Goal: Download file/media

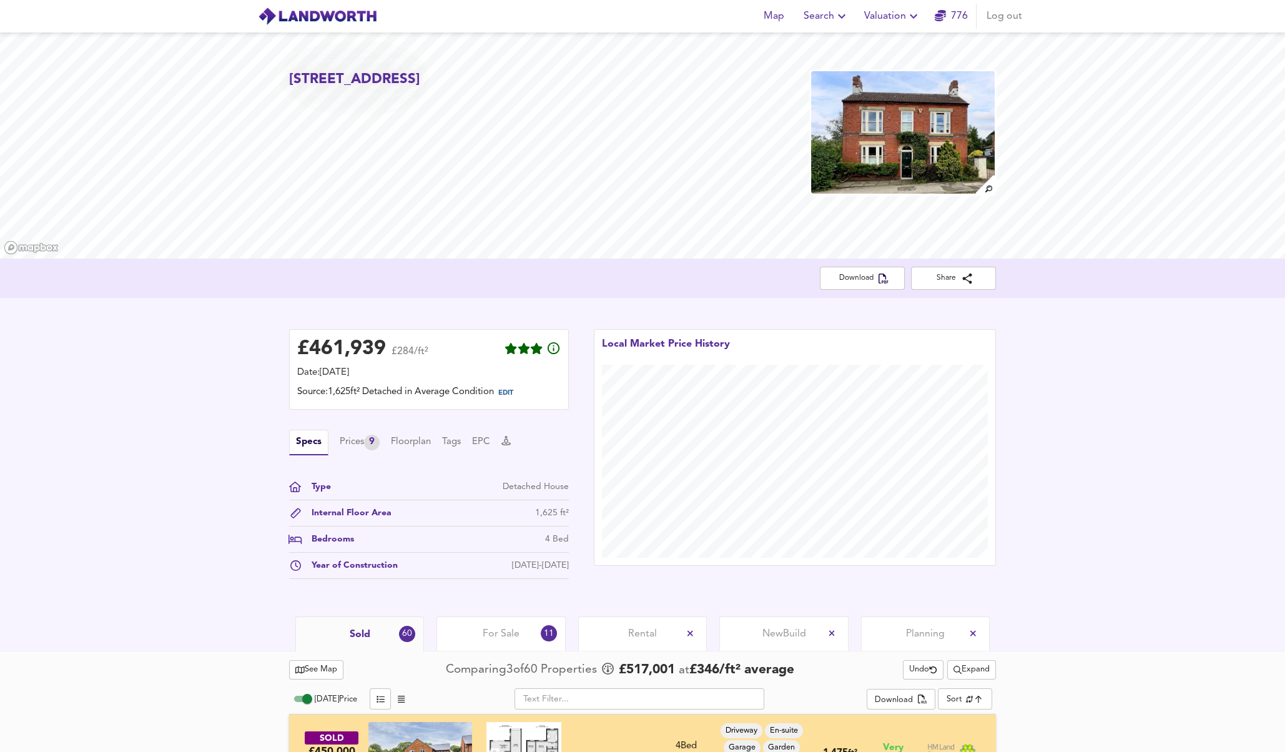
click at [483, 441] on button "EPC" at bounding box center [481, 442] width 18 height 14
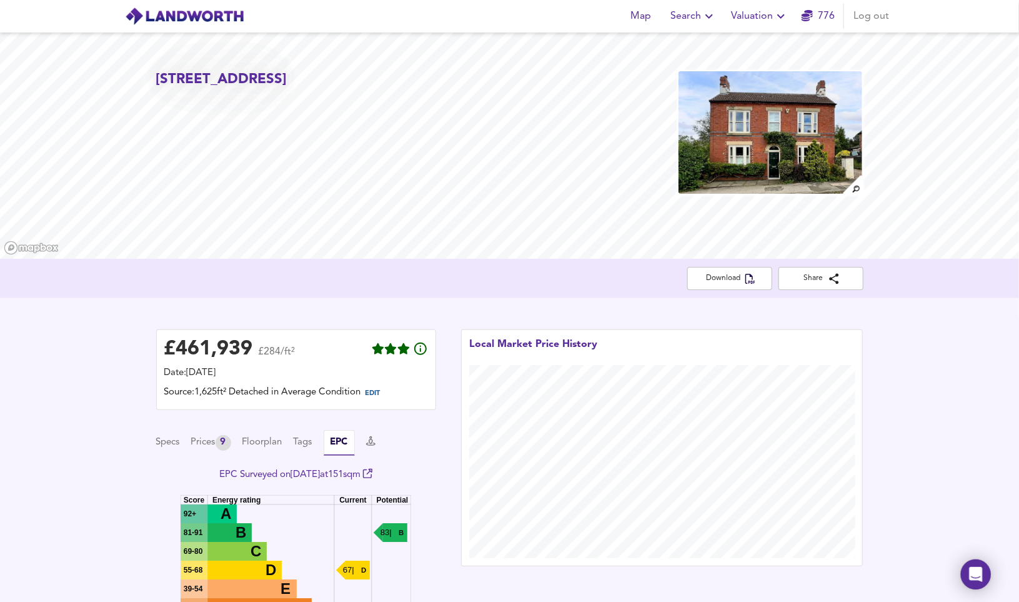
click at [170, 398] on div "Source: 1,625ft² Detached in Average Condition EDIT" at bounding box center [296, 393] width 264 height 16
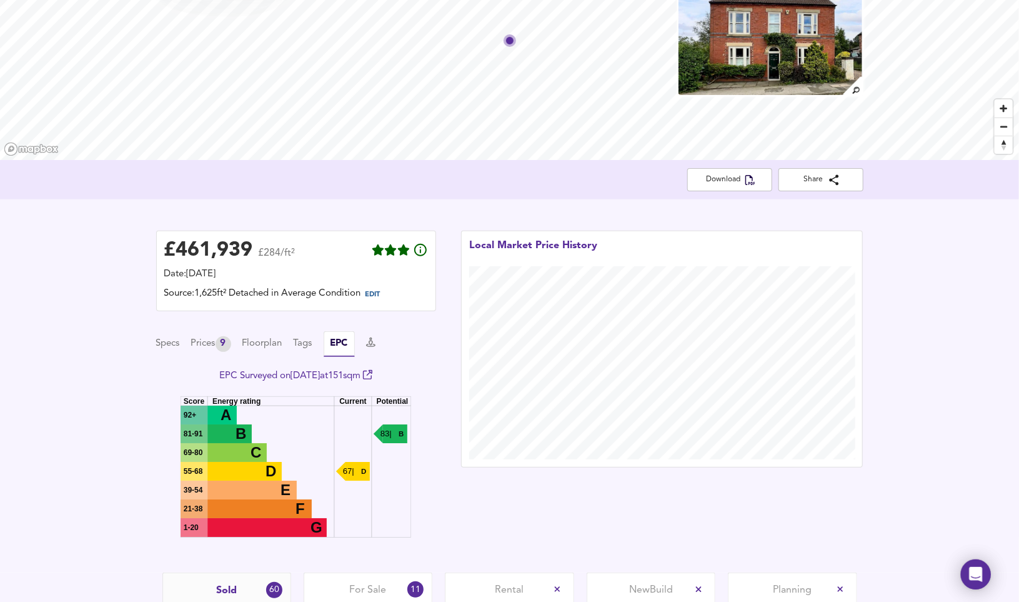
scroll to position [111, 0]
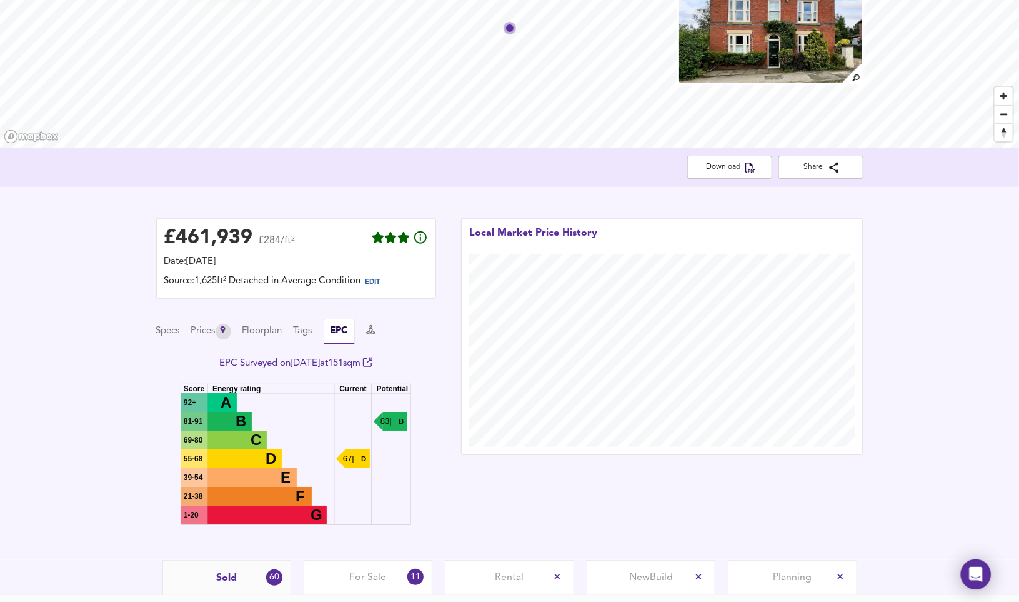
click at [722, 172] on span "Download" at bounding box center [729, 167] width 65 height 13
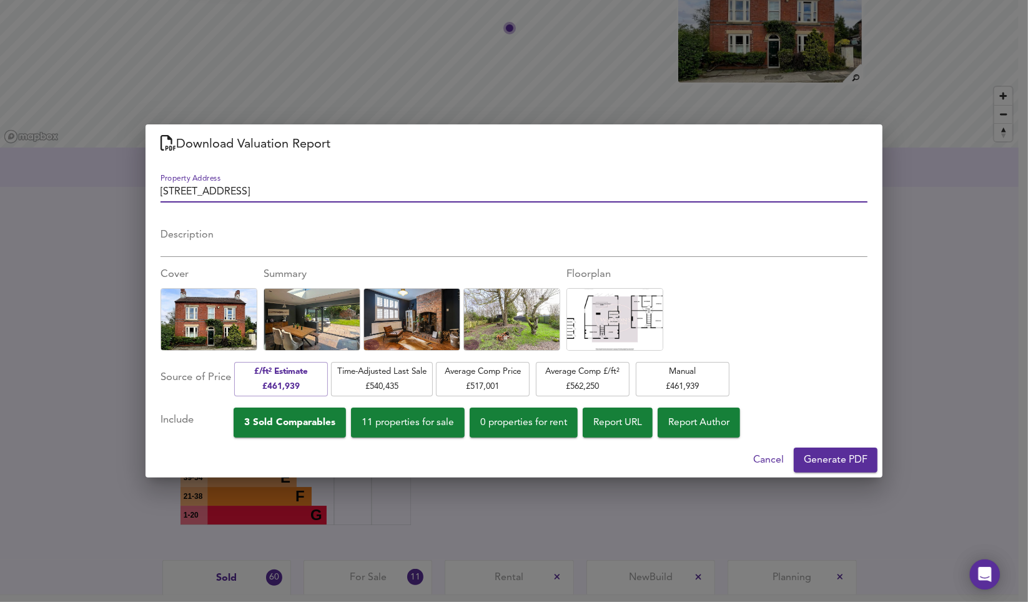
click at [829, 453] on span "Generate PDF" at bounding box center [836, 459] width 64 height 17
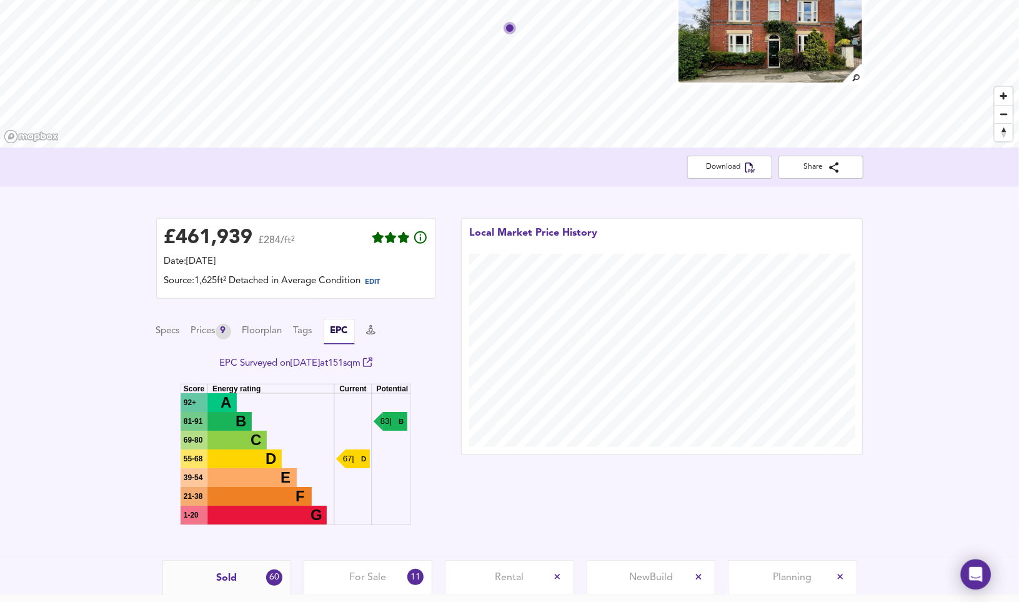
click at [501, 493] on div "Local Market Price History" at bounding box center [661, 372] width 427 height 335
click at [725, 180] on div "Download Share" at bounding box center [509, 166] width 1019 height 39
click at [725, 179] on div "Download Share" at bounding box center [509, 166] width 1019 height 39
click at [725, 169] on span "Download" at bounding box center [729, 167] width 65 height 13
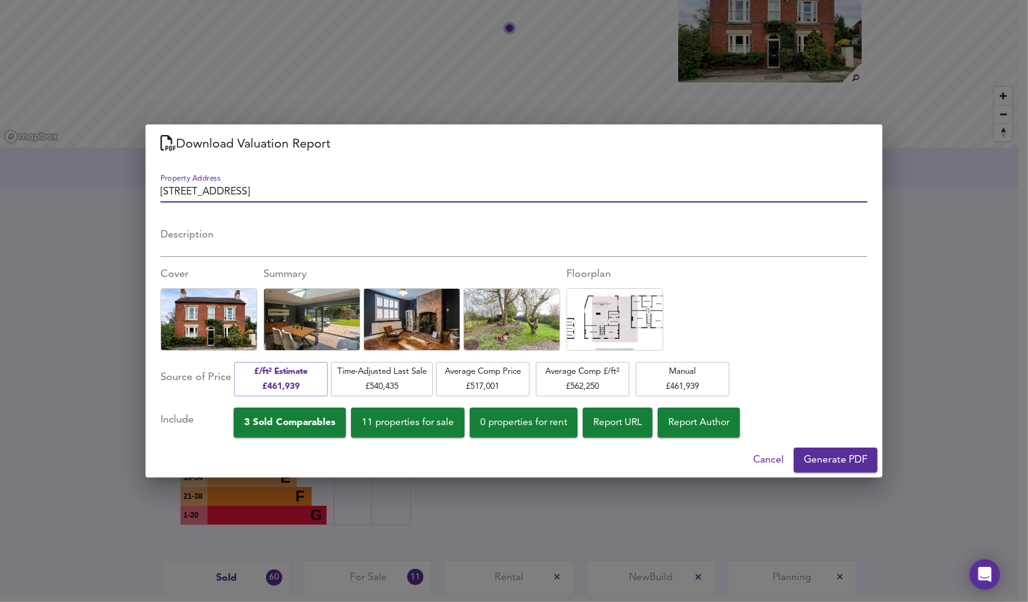
click at [827, 458] on span "Generate PDF" at bounding box center [836, 459] width 64 height 17
